Goal: Task Accomplishment & Management: Manage account settings

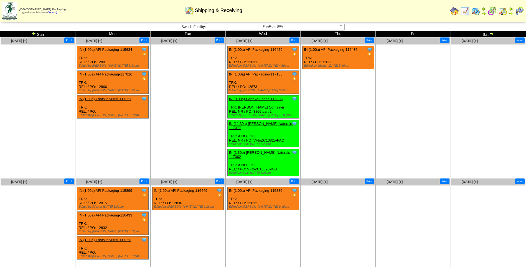
click at [463, 11] on img at bounding box center [465, 11] width 9 height 9
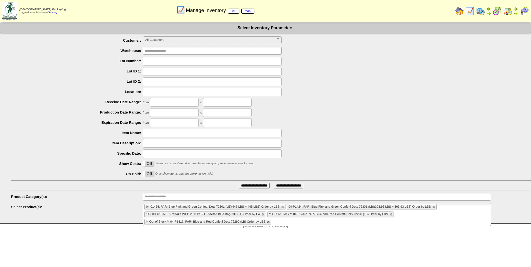
click at [269, 222] on link at bounding box center [268, 221] width 3 height 3
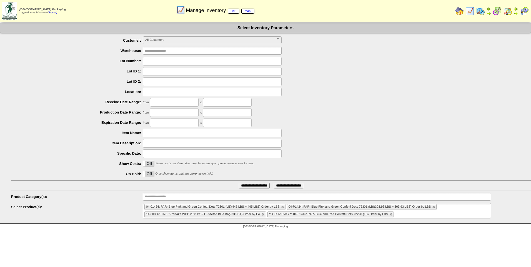
click at [389, 214] on li "** Out of Stock ** 04-01416: PAR- Blue and Red Confetti Dots 72290 (LB) Order b…" at bounding box center [330, 214] width 126 height 6
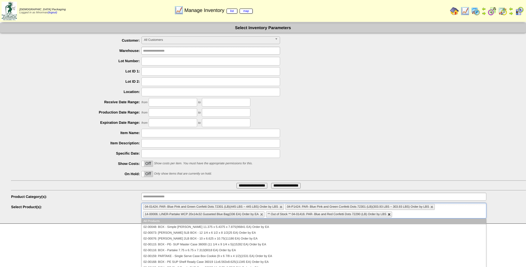
click at [390, 214] on link at bounding box center [389, 214] width 3 height 3
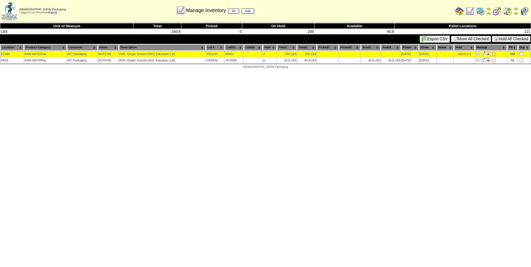
click at [508, 38] on button "Hold All Checked" at bounding box center [510, 39] width 39 height 6
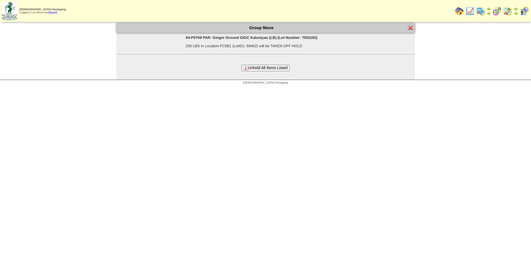
click at [271, 67] on button "Unhold All Items Listed" at bounding box center [265, 68] width 48 height 6
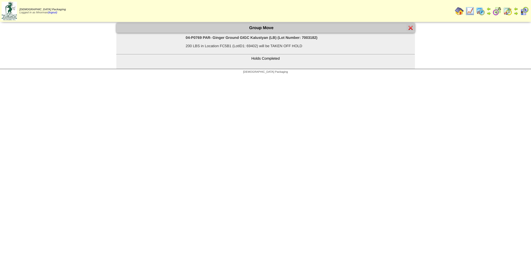
click at [409, 28] on img at bounding box center [410, 28] width 4 height 4
click at [408, 29] on img at bounding box center [410, 28] width 4 height 4
